Goal: Transaction & Acquisition: Download file/media

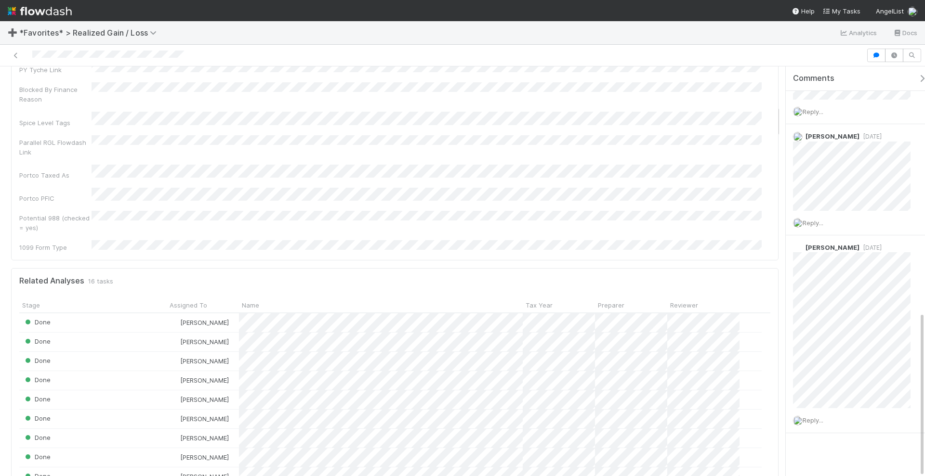
scroll to position [542, 0]
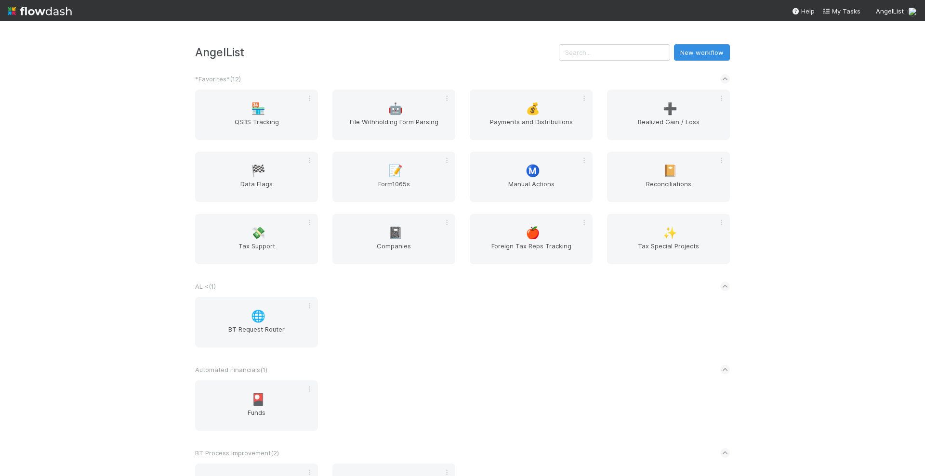
click at [825, 147] on div "AngelList New workflow *Favorites* ( 12 ) 🏪 QSBS Tracking 🤖 File Withholding Fo…" at bounding box center [462, 248] width 925 height 455
click at [643, 56] on input "text" at bounding box center [614, 52] width 111 height 16
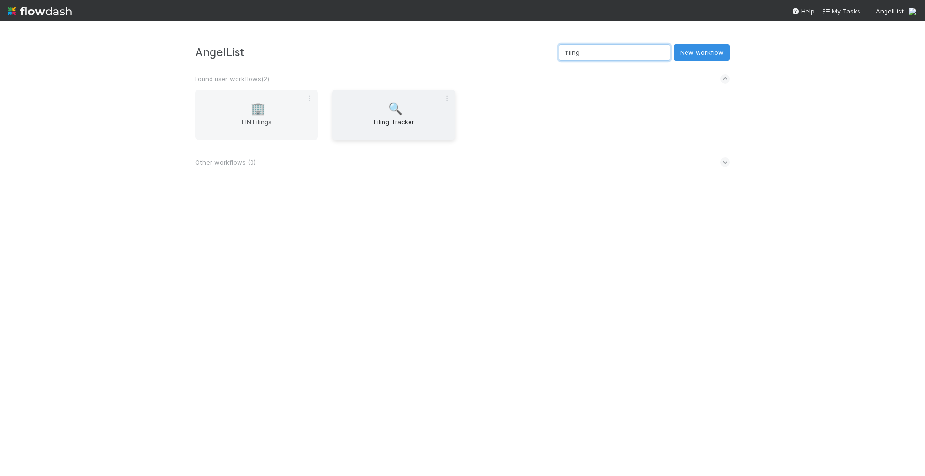
type input "filing"
click at [384, 118] on span "Filing Tracker" at bounding box center [393, 126] width 115 height 19
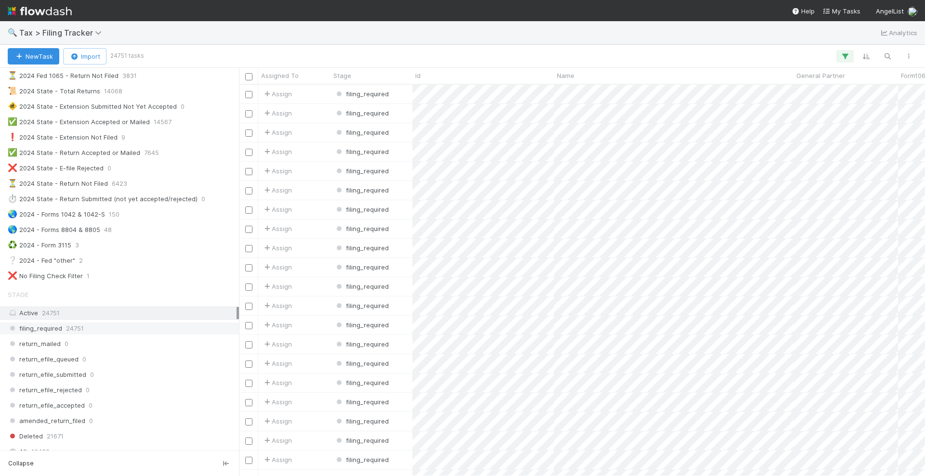
scroll to position [226, 0]
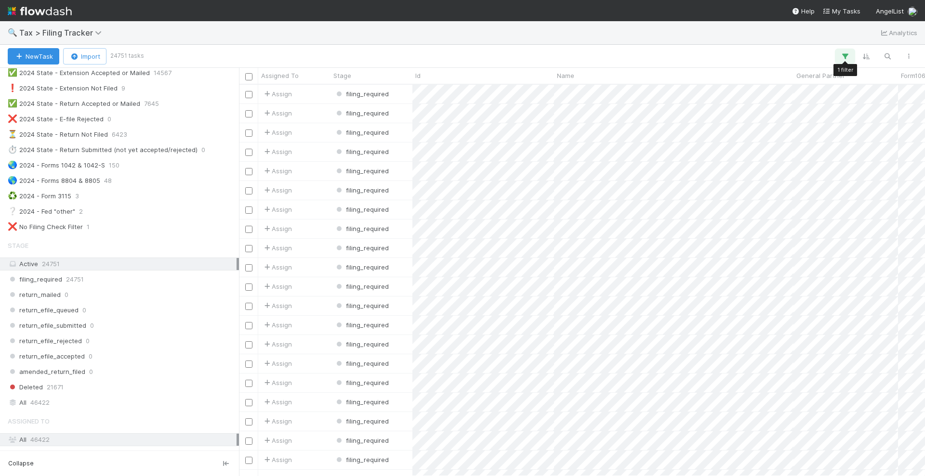
click at [845, 58] on icon "button" at bounding box center [845, 56] width 10 height 9
click at [578, 122] on link "And.." at bounding box center [574, 123] width 30 height 14
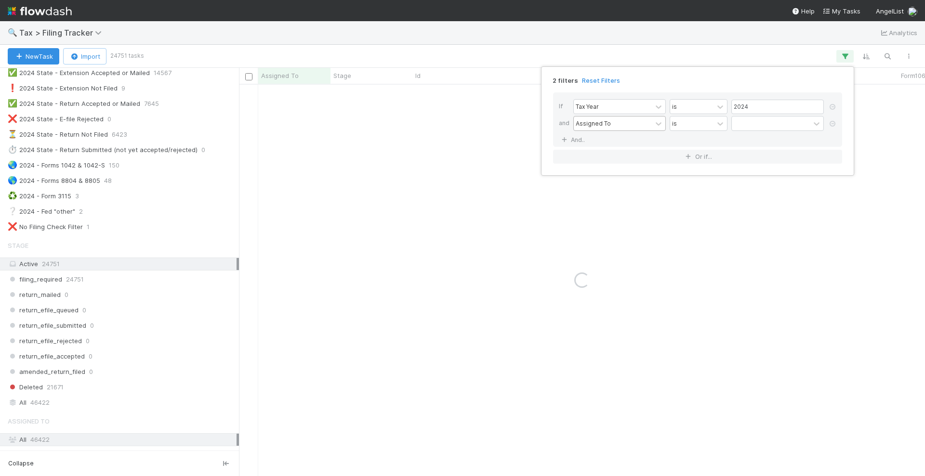
click at [601, 127] on div "Assigned To" at bounding box center [593, 123] width 35 height 9
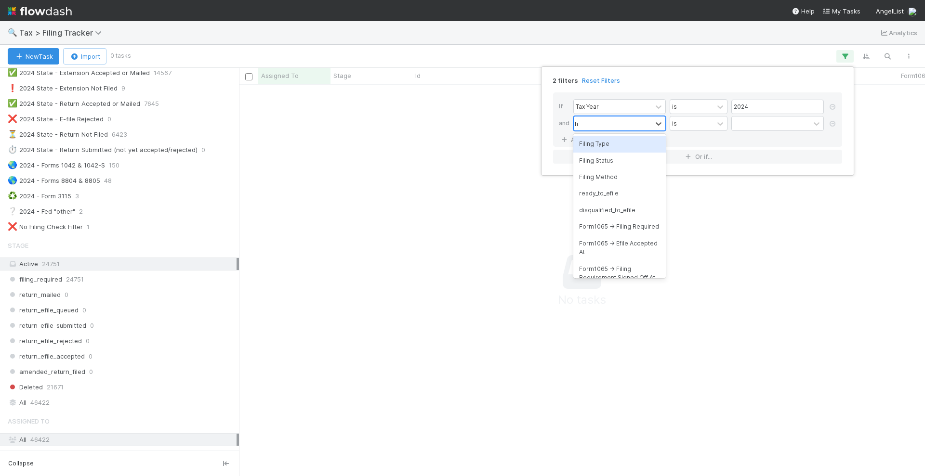
scroll to position [373, 667]
type input "filing"
click at [626, 140] on div "Filing Type" at bounding box center [619, 144] width 92 height 16
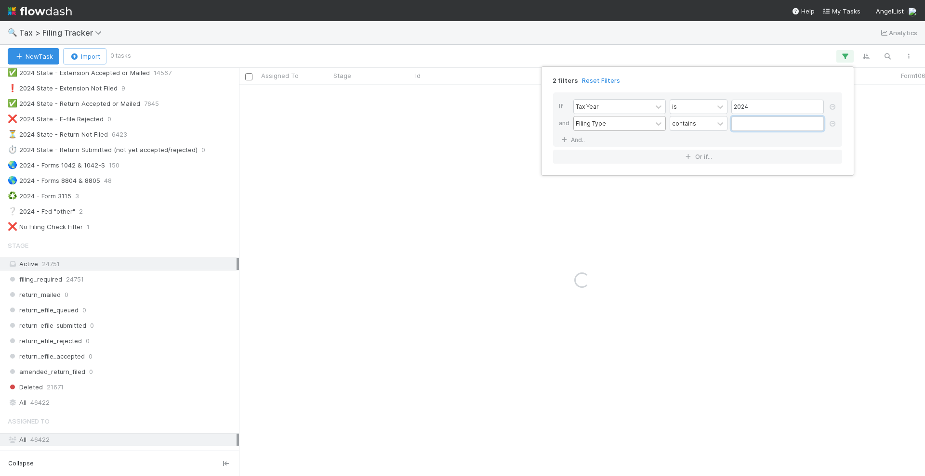
click at [765, 123] on input "text" at bounding box center [777, 124] width 92 height 14
click at [719, 123] on icon at bounding box center [720, 123] width 6 height 3
click at [766, 125] on input "text" at bounding box center [777, 124] width 92 height 14
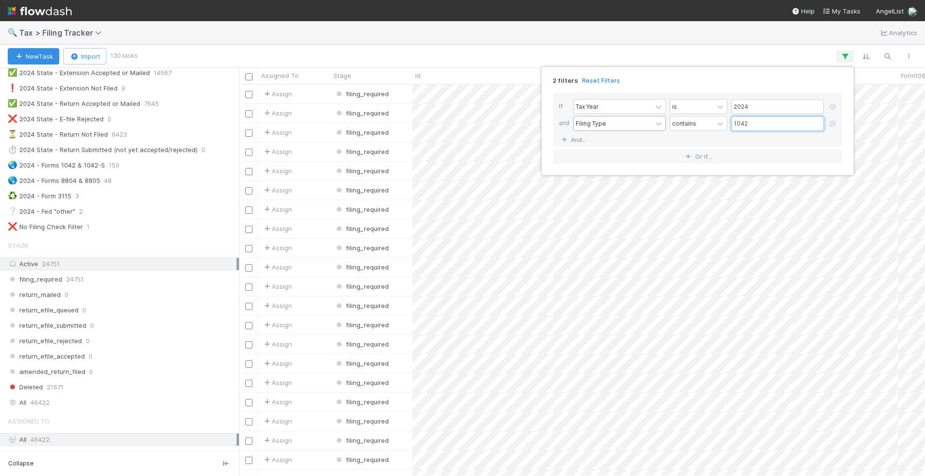
scroll to position [382, 677]
type input "1042"
click at [480, 58] on div "2 filters Reset Filters If Tax Year is 2024 and Filing Type contains 1042 And..…" at bounding box center [462, 238] width 925 height 476
click at [842, 59] on icon "button" at bounding box center [845, 56] width 10 height 9
click at [602, 51] on div "2 filters Reset Filters If Tax Year is 2024 and Filing Type contains 1042 And..…" at bounding box center [462, 238] width 925 height 476
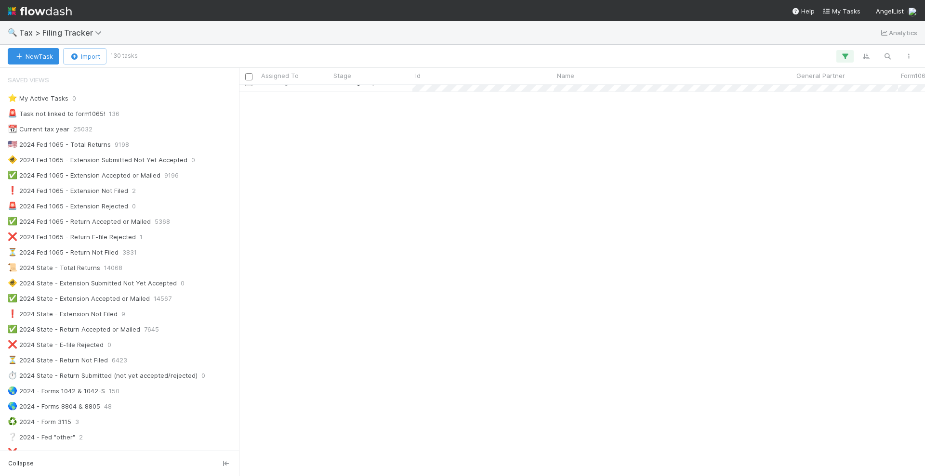
scroll to position [0, 0]
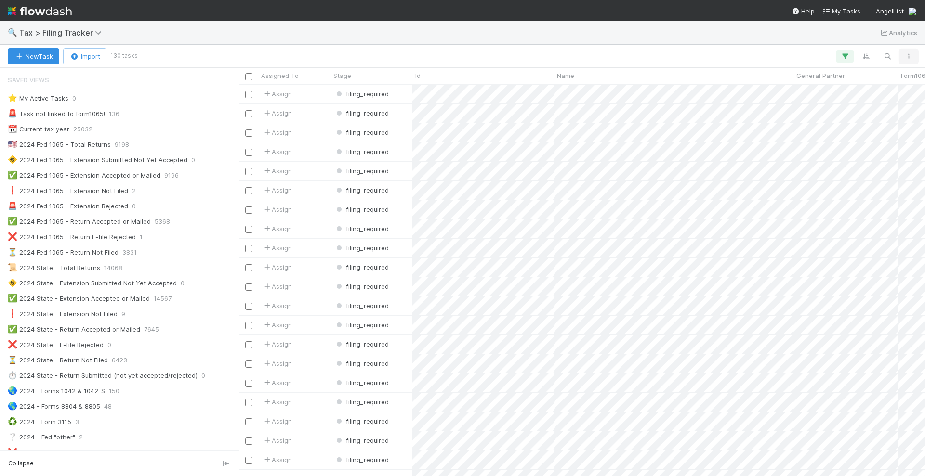
click at [906, 55] on icon "button" at bounding box center [908, 56] width 10 height 6
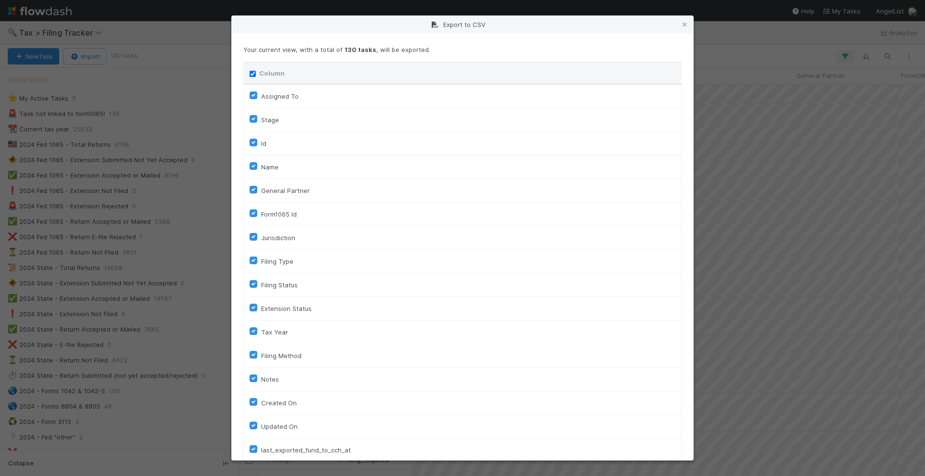
click at [261, 96] on label "Assigned To" at bounding box center [280, 97] width 38 height 12
click at [253, 96] on To "Assigned To" at bounding box center [253, 95] width 8 height 9
checkbox To "false"
checkbox input "false"
click at [261, 115] on label "Stage" at bounding box center [270, 120] width 18 height 12
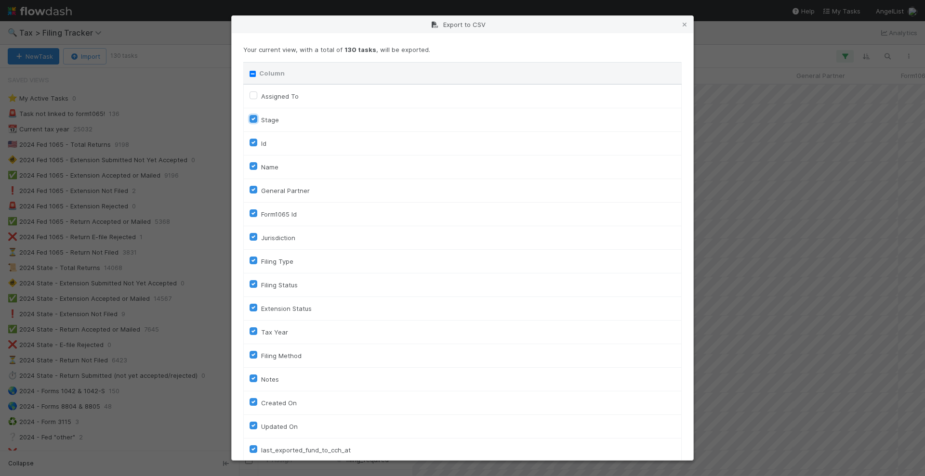
click at [253, 115] on input "Stage" at bounding box center [253, 118] width 8 height 9
checkbox input "false"
click at [261, 142] on label "Id" at bounding box center [263, 144] width 5 height 12
click at [254, 142] on input "Id" at bounding box center [253, 142] width 8 height 9
checkbox input "false"
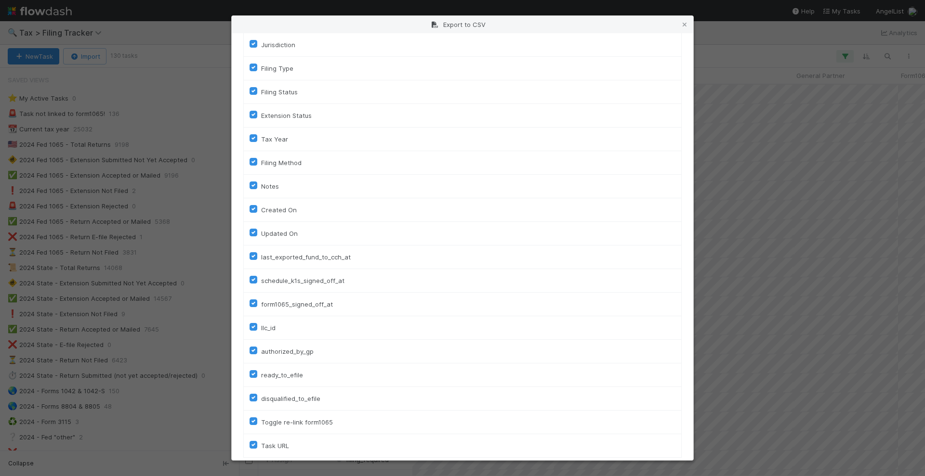
scroll to position [221, 0]
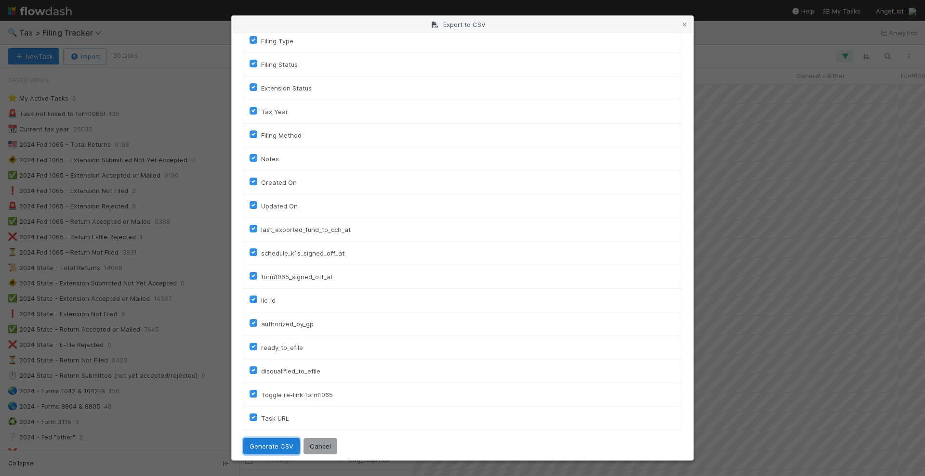
click at [270, 438] on button "Generate CSV" at bounding box center [271, 446] width 56 height 16
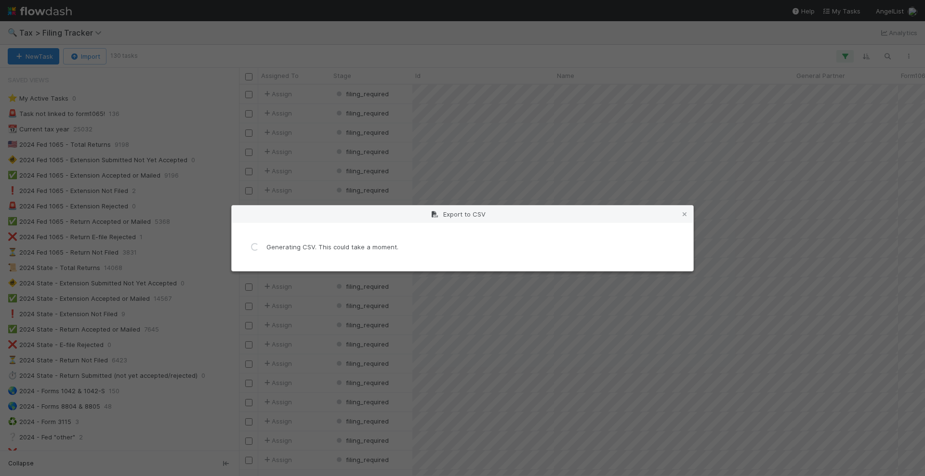
scroll to position [0, 0]
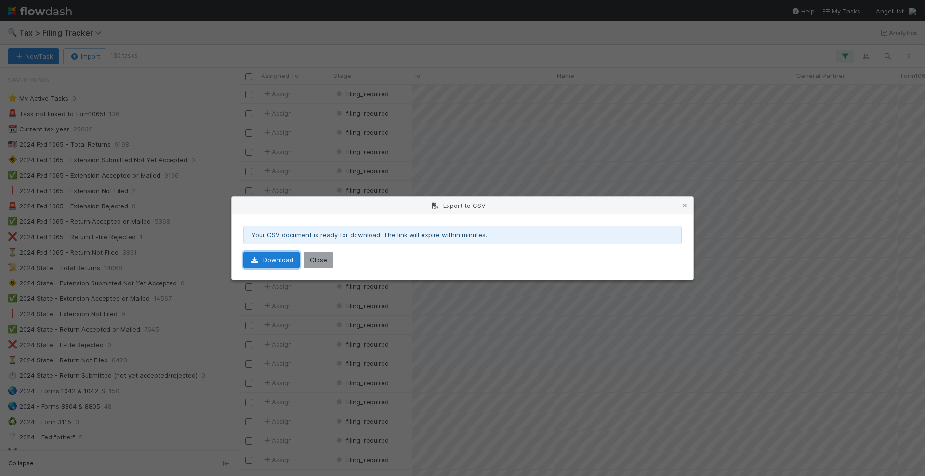
click at [276, 263] on link "Download" at bounding box center [271, 260] width 56 height 16
